Goal: Task Accomplishment & Management: Complete application form

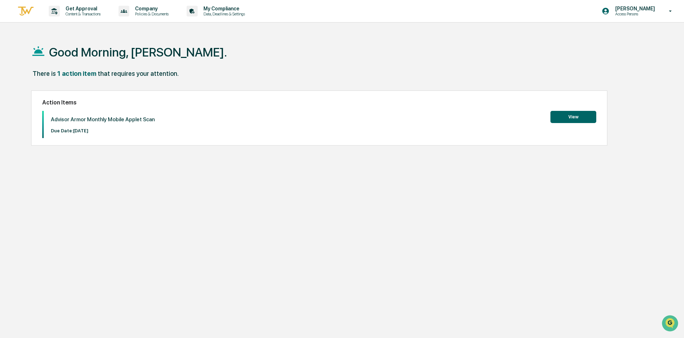
click at [568, 112] on button "View" at bounding box center [573, 117] width 46 height 12
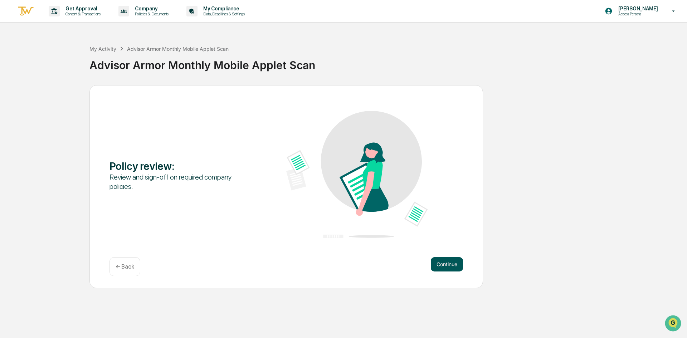
click at [445, 262] on button "Continue" at bounding box center [447, 264] width 32 height 14
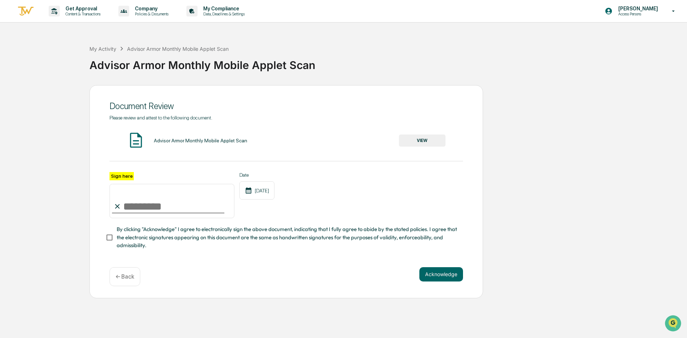
click at [180, 203] on input "Sign here" at bounding box center [172, 201] width 125 height 34
type input "**********"
click at [437, 282] on button "Acknowledge" at bounding box center [441, 274] width 44 height 14
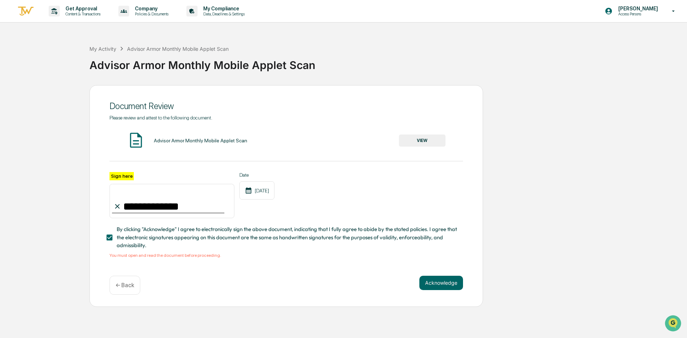
click at [421, 139] on button "VIEW" at bounding box center [422, 141] width 47 height 12
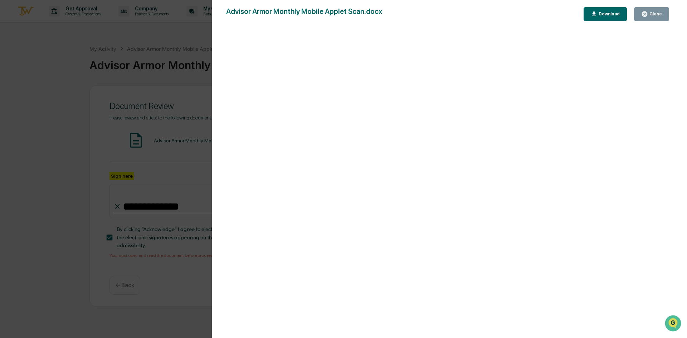
click at [166, 280] on div "Version History [DATE] 06:08 PM [PERSON_NAME] Advisor Armor Monthly Mobile Appl…" at bounding box center [343, 169] width 687 height 338
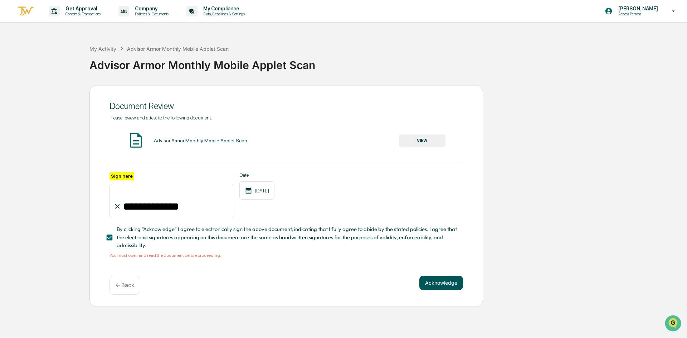
click at [444, 287] on button "Acknowledge" at bounding box center [441, 283] width 44 height 14
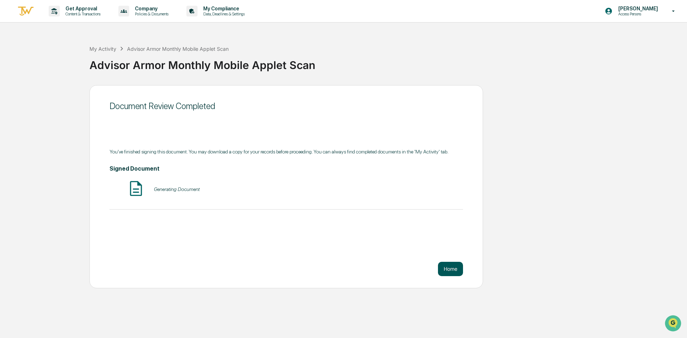
click at [450, 273] on button "Home" at bounding box center [450, 269] width 25 height 14
